Goal: Task Accomplishment & Management: Complete application form

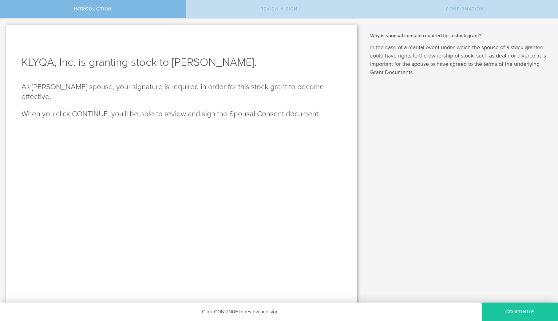
click at [508, 309] on button "CONTINUE" at bounding box center [520, 311] width 76 height 18
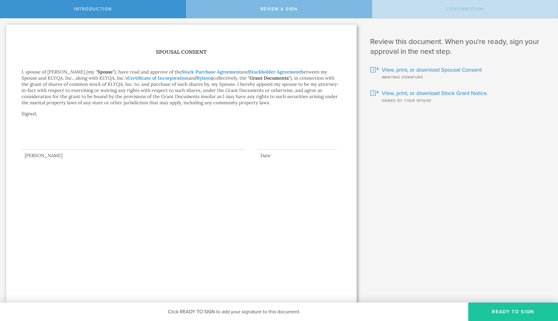
click at [515, 310] on button "Ready to Sign" at bounding box center [513, 311] width 90 height 18
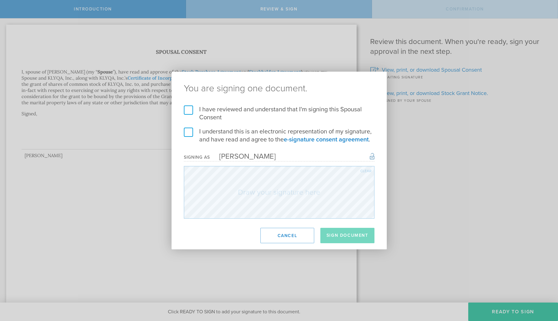
click at [187, 132] on label "I understand this is an electronic representation of my signature, and have rea…" at bounding box center [279, 136] width 191 height 16
click at [0, 0] on input "I understand this is an electronic representation of my signature, and have rea…" at bounding box center [0, 0] width 0 height 0
drag, startPoint x: 187, startPoint y: 110, endPoint x: 197, endPoint y: 146, distance: 36.9
click at [187, 110] on label "I have reviewed and understand that I'm signing this Spousal Consent" at bounding box center [279, 113] width 191 height 16
click at [0, 0] on input "I have reviewed and understand that I'm signing this Spousal Consent" at bounding box center [0, 0] width 0 height 0
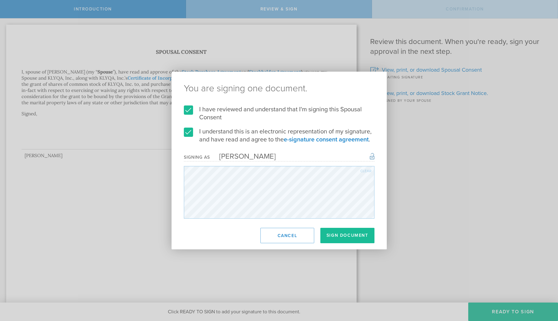
click at [366, 169] on div "Clear" at bounding box center [365, 171] width 11 height 4
click at [350, 233] on button "Sign Document" at bounding box center [347, 235] width 54 height 15
